Goal: Check status: Check status

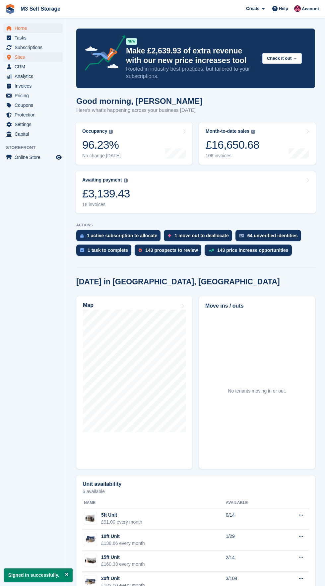
click at [58, 57] on link "Sites" at bounding box center [32, 56] width 59 height 9
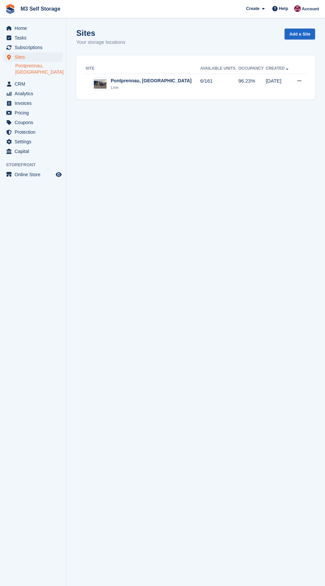
click at [49, 65] on link "Pontprennau, [GEOGRAPHIC_DATA]" at bounding box center [38, 69] width 47 height 13
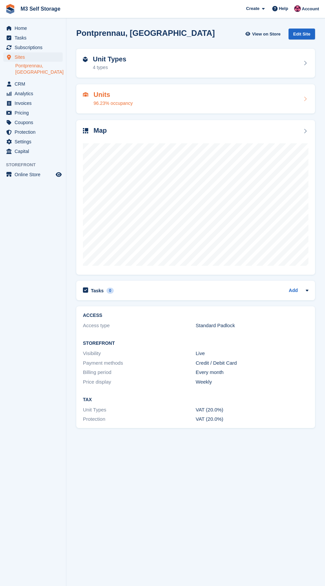
click at [135, 97] on div "Units 96.23% occupancy" at bounding box center [196, 99] width 226 height 16
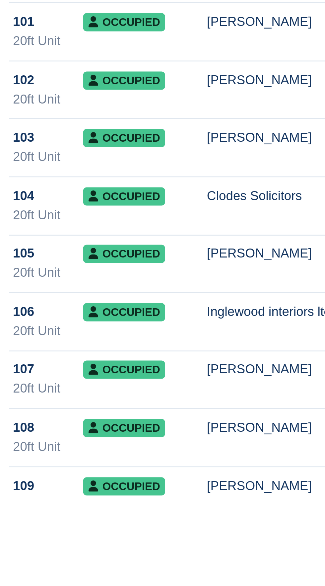
scroll to position [1577, 0]
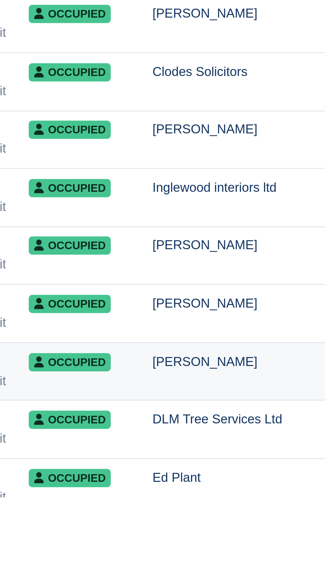
click at [180, 538] on div "[PERSON_NAME]" at bounding box center [221, 536] width 131 height 7
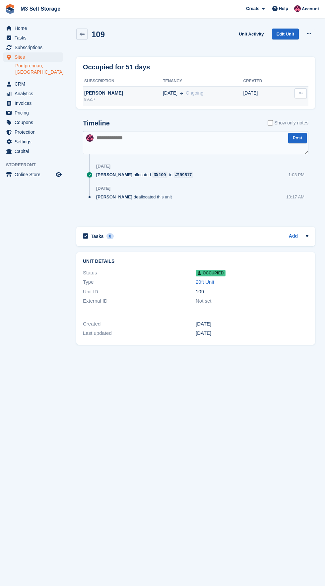
click at [138, 95] on div "[PERSON_NAME]" at bounding box center [123, 93] width 80 height 7
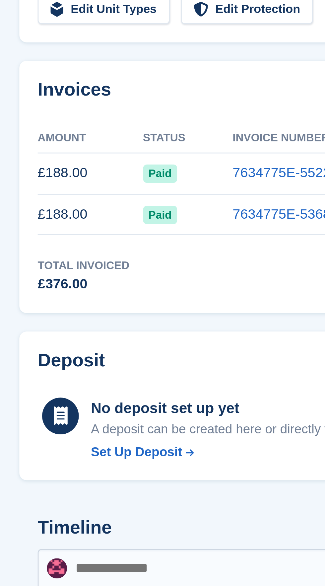
scroll to position [78, 0]
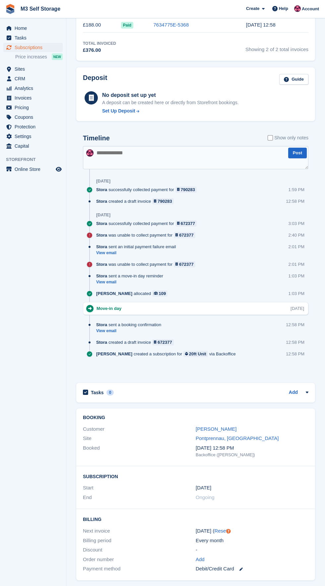
click at [248, 360] on div "[PERSON_NAME] created a subscription for 20ft Unit via Backoffice 12:58 PM" at bounding box center [202, 357] width 212 height 12
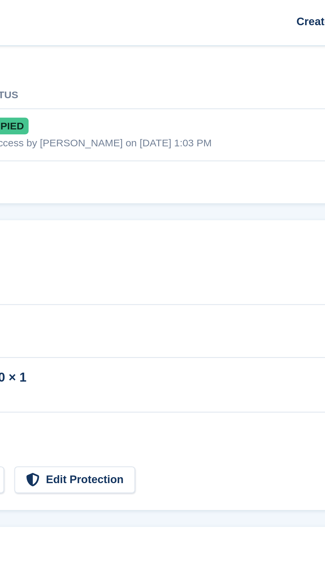
scroll to position [0, 0]
